Goal: Communication & Community: Answer question/provide support

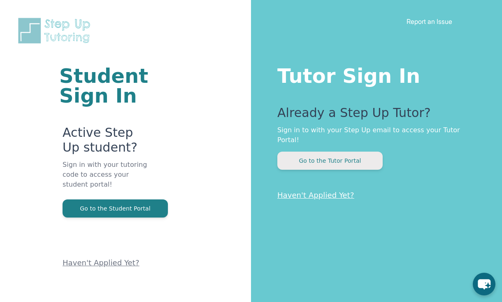
click at [357, 151] on button "Go to the Tutor Portal" at bounding box center [329, 160] width 105 height 18
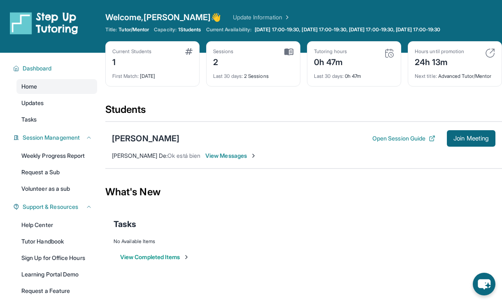
click at [217, 156] on span "View Messages" at bounding box center [230, 155] width 51 height 8
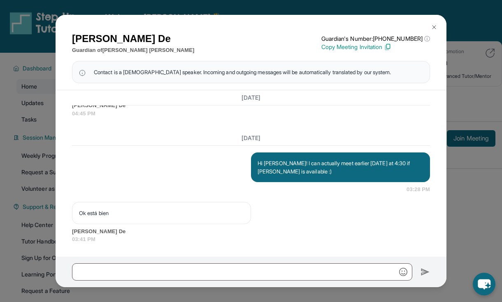
scroll to position [4472, 0]
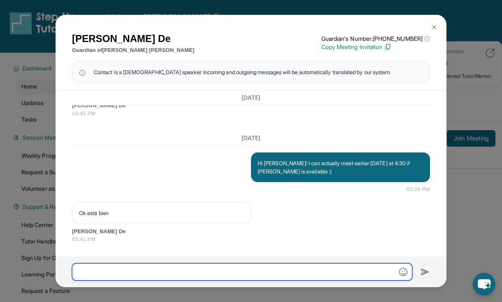
click at [163, 273] on input "text" at bounding box center [242, 271] width 340 height 17
type input "******"
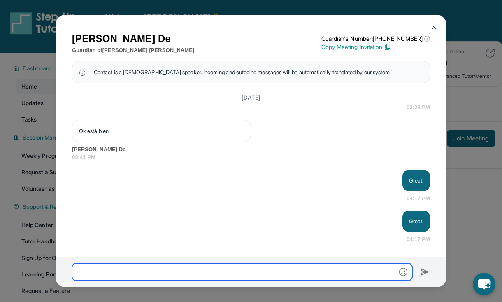
scroll to position [4554, 0]
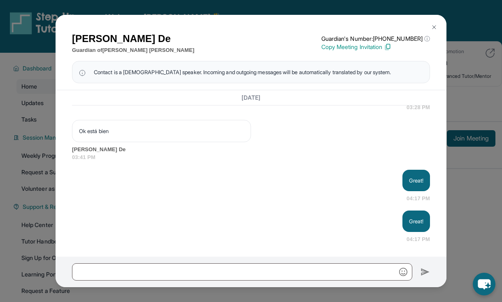
click at [436, 28] on img at bounding box center [434, 27] width 7 height 7
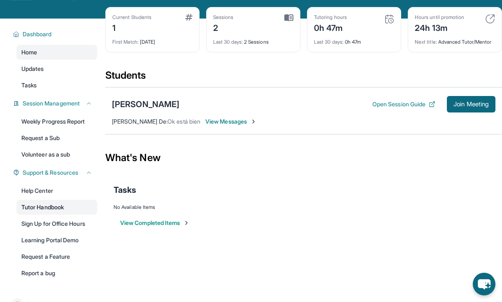
scroll to position [54, 0]
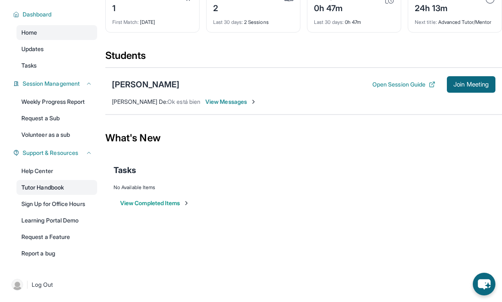
click at [56, 189] on link "Tutor Handbook" at bounding box center [56, 187] width 81 height 15
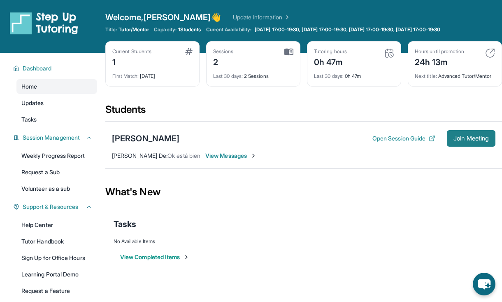
click at [473, 141] on span "Join Meeting" at bounding box center [471, 138] width 35 height 5
